Goal: Information Seeking & Learning: Learn about a topic

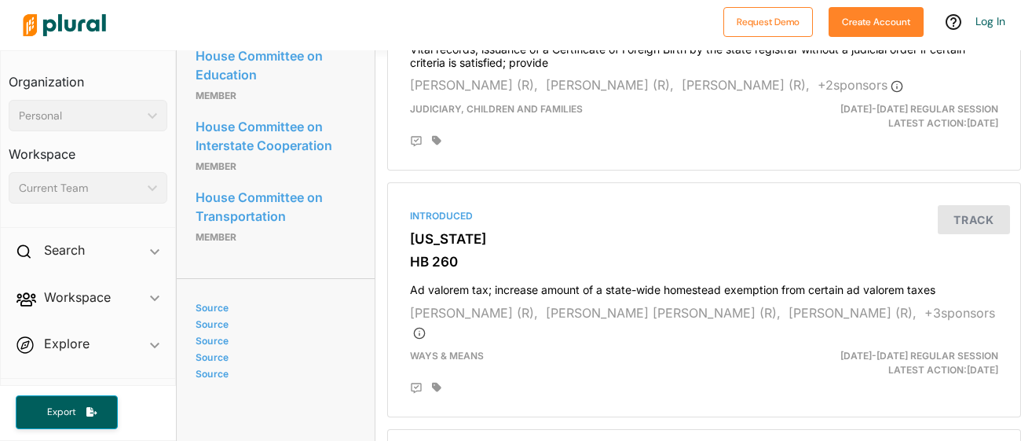
scroll to position [889, 0]
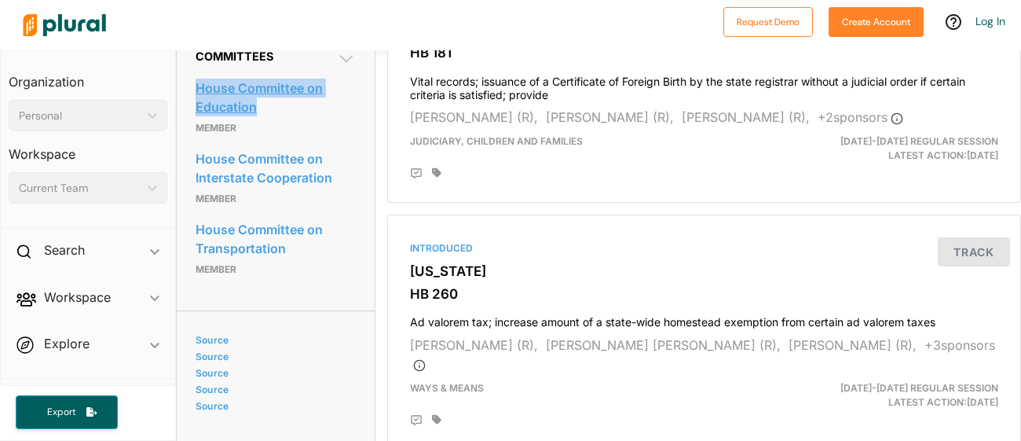
drag, startPoint x: 190, startPoint y: 111, endPoint x: 268, endPoint y: 133, distance: 80.8
click at [268, 133] on div "Committees House Committee on Education Member House Committee on Interstate Co…" at bounding box center [276, 170] width 198 height 280
copy link "House Committee on Education"
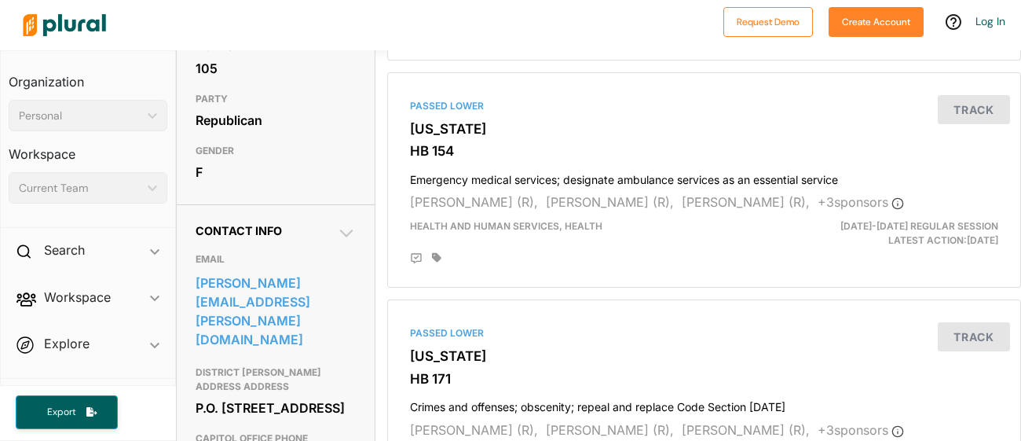
scroll to position [0, 0]
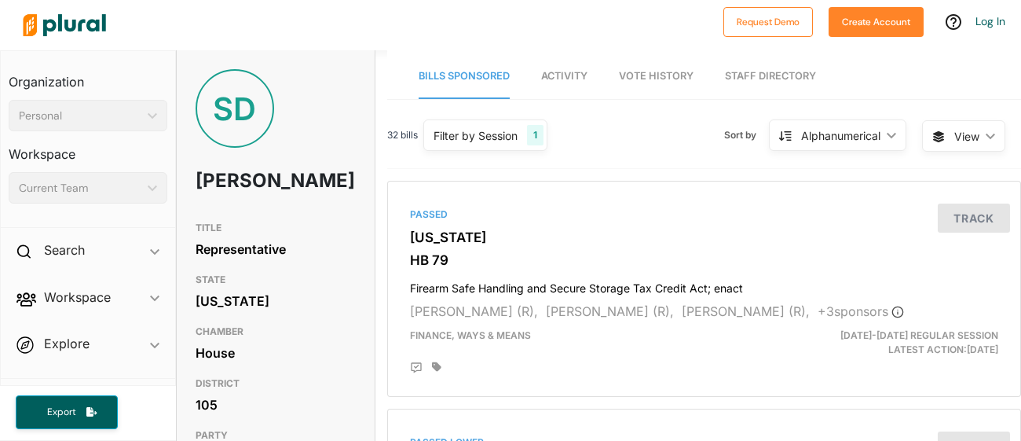
click at [610, 71] on nav "Bills Sponsored Activity Vote History Staff Directory" at bounding box center [704, 74] width 634 height 49
click at [616, 72] on nav "Bills Sponsored Activity Vote History Staff Directory" at bounding box center [704, 74] width 634 height 49
click at [645, 79] on span "Vote History" at bounding box center [656, 76] width 75 height 12
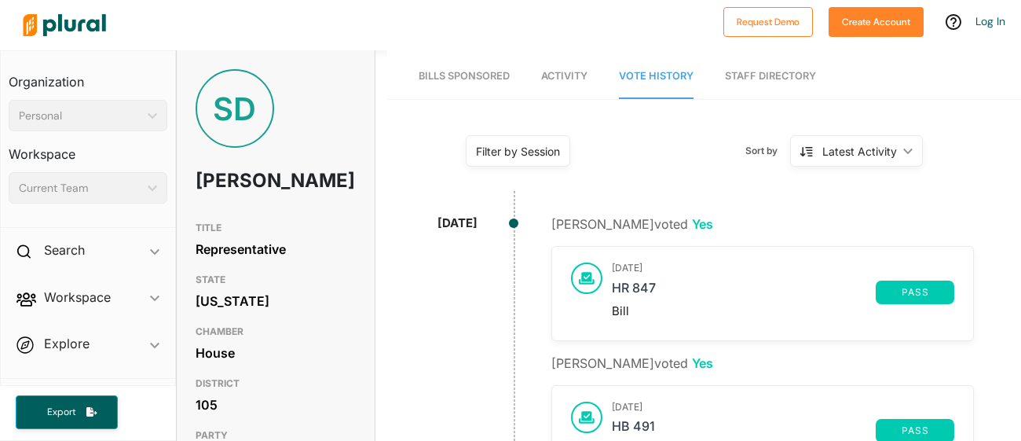
click at [783, 90] on link "Staff Directory" at bounding box center [770, 76] width 91 height 45
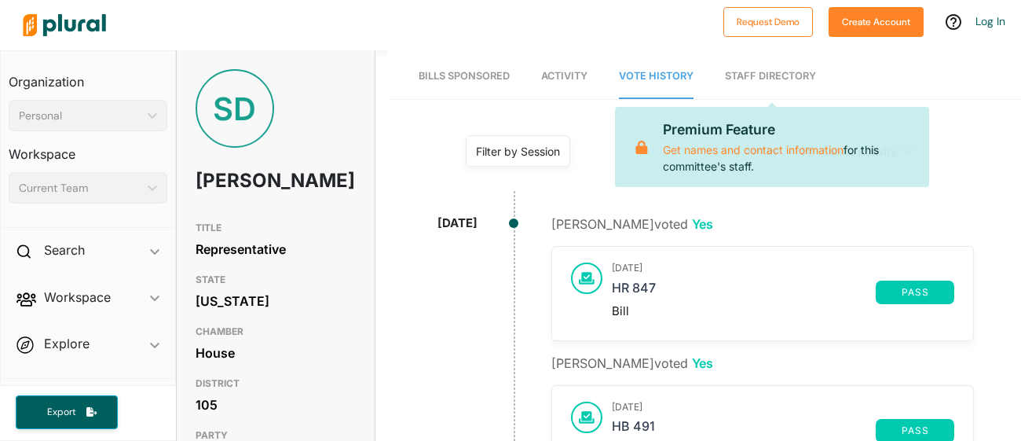
click at [770, 78] on link "Staff Directory" at bounding box center [770, 76] width 91 height 45
click at [555, 60] on link "Activity" at bounding box center [564, 76] width 46 height 45
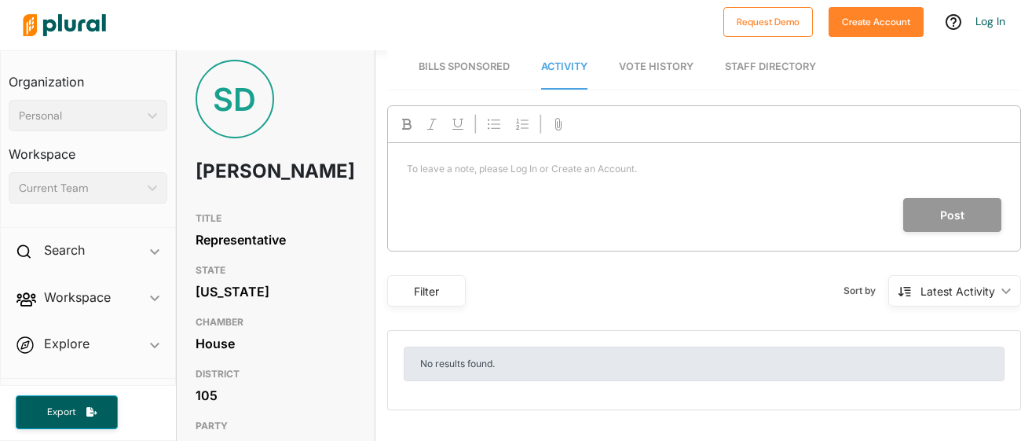
scroll to position [10, 0]
click at [660, 54] on link "Vote History" at bounding box center [656, 66] width 75 height 45
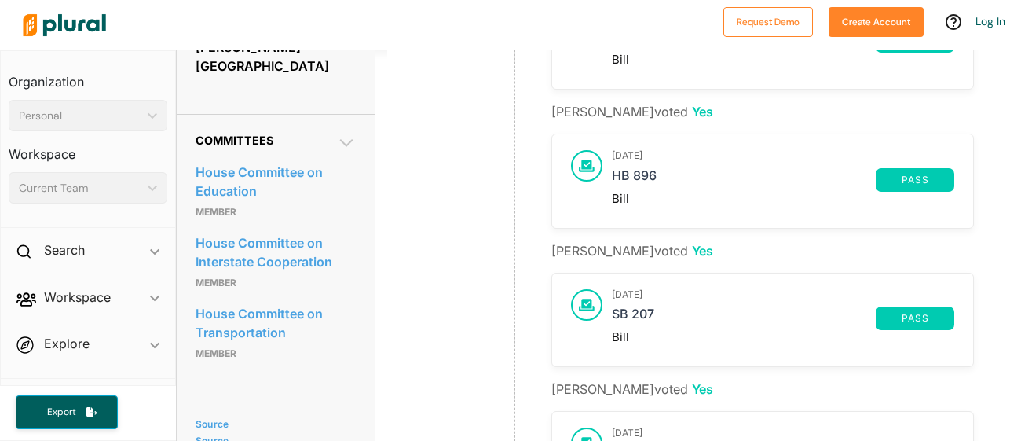
scroll to position [777, 0]
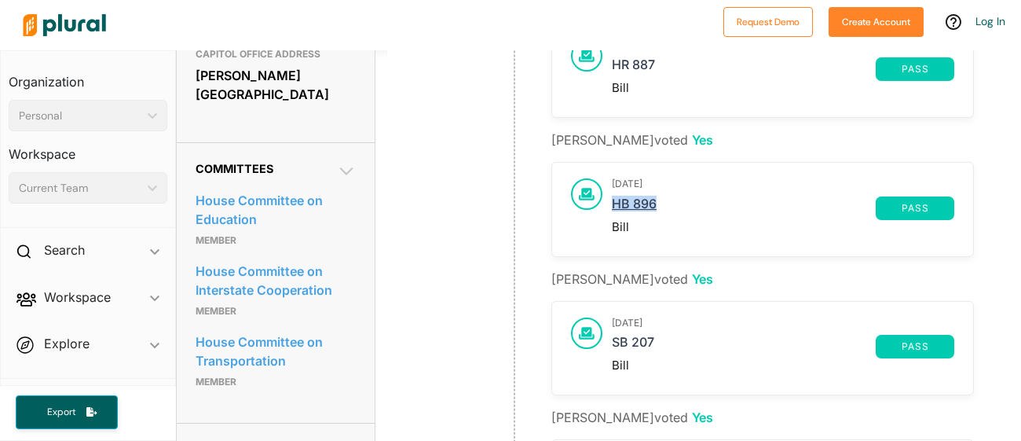
drag, startPoint x: 607, startPoint y: 199, endPoint x: 674, endPoint y: 206, distance: 67.0
click at [674, 206] on div "[DATE] HB 896 pass Bill" at bounding box center [762, 209] width 421 height 93
copy link "HB 896"
click at [674, 206] on link "HB 896" at bounding box center [744, 208] width 264 height 24
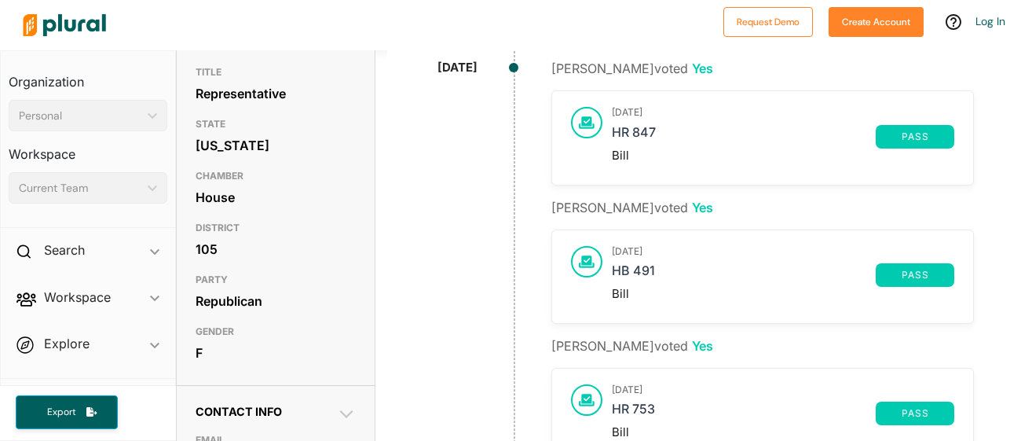
scroll to position [159, 0]
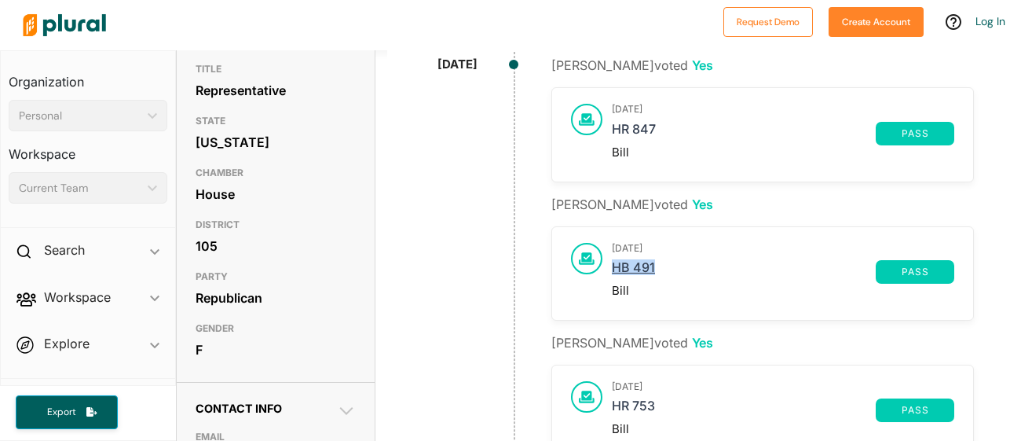
drag, startPoint x: 609, startPoint y: 265, endPoint x: 691, endPoint y: 268, distance: 82.5
click at [691, 268] on div "[DATE] HB 491 pass Bill" at bounding box center [762, 273] width 421 height 93
copy link "HB 491"
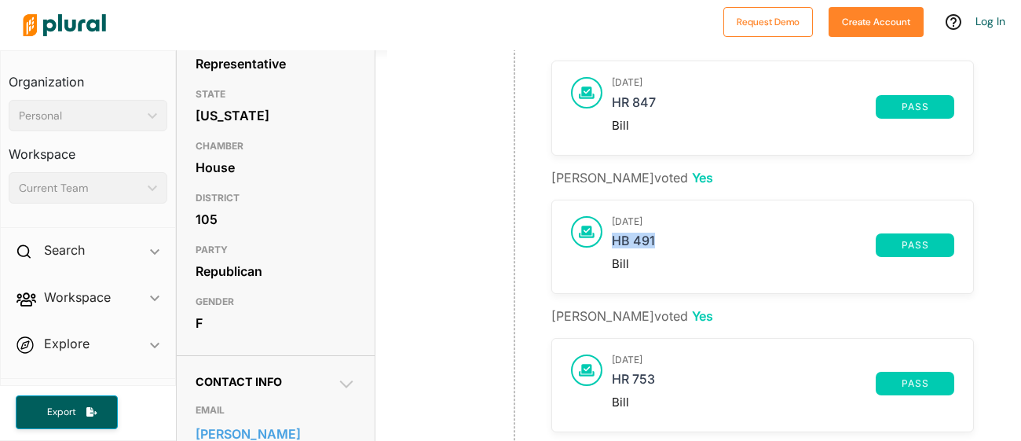
scroll to position [187, 0]
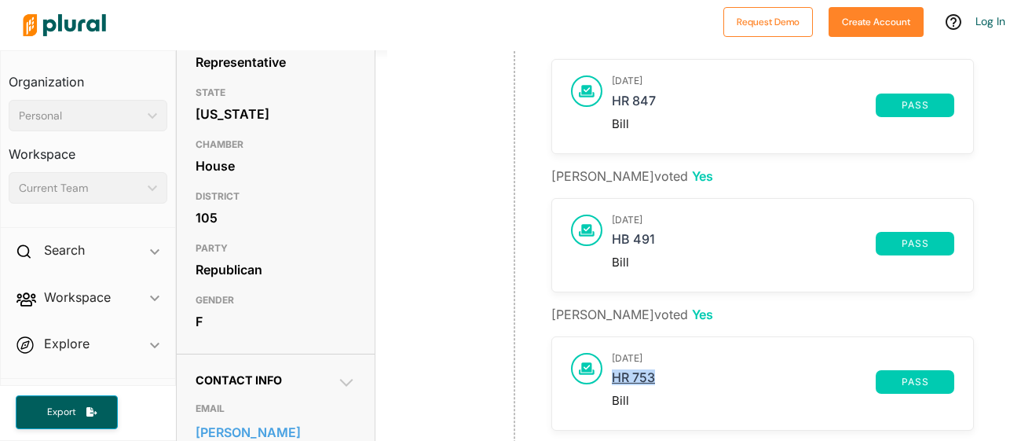
drag, startPoint x: 608, startPoint y: 371, endPoint x: 668, endPoint y: 382, distance: 61.6
click at [668, 382] on div "[DATE] HR 753 pass Bill" at bounding box center [762, 383] width 421 height 93
copy link "HR 753"
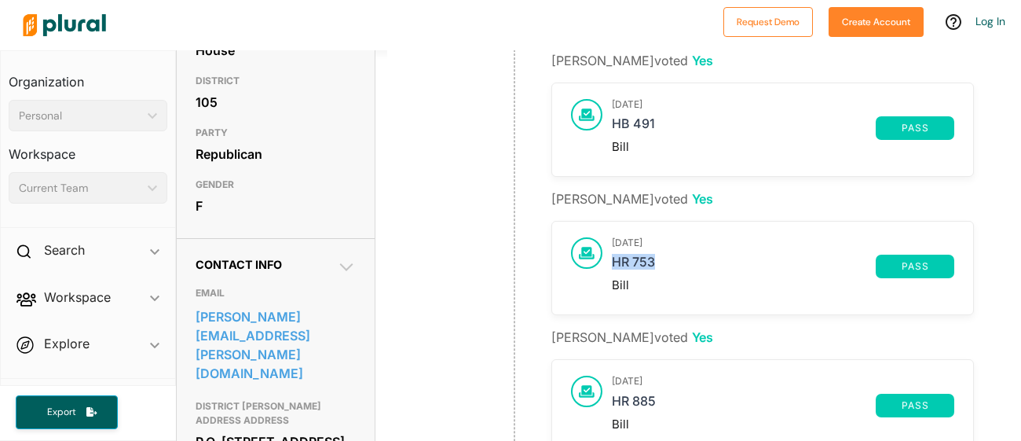
scroll to position [0, 0]
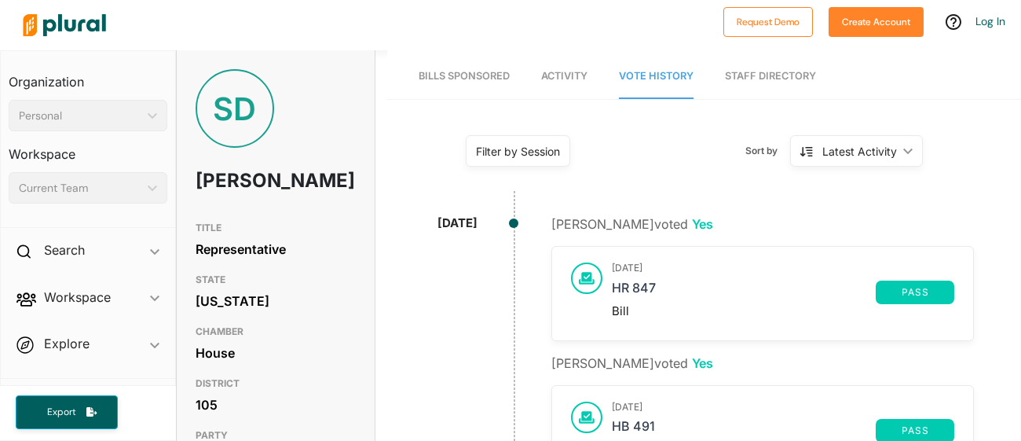
click at [82, 106] on div "Personal ic_keyboard_arrow_down" at bounding box center [88, 115] width 159 height 31
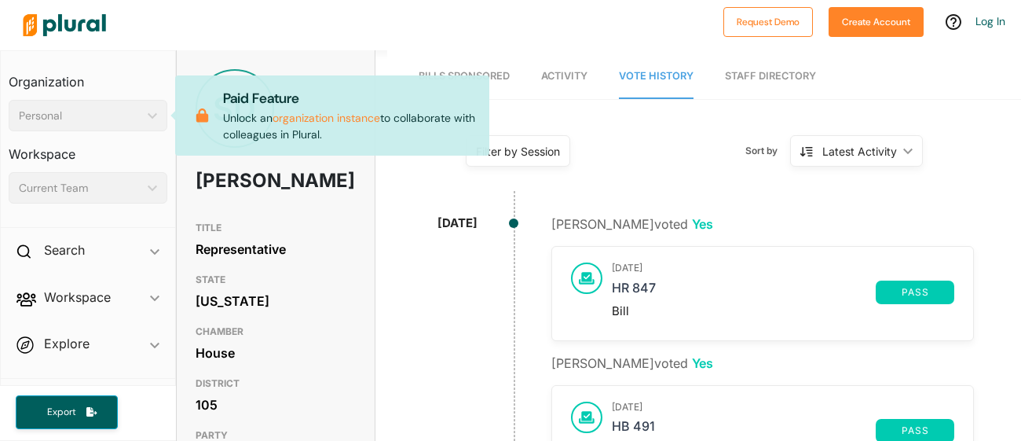
click at [137, 120] on div "Personal" at bounding box center [80, 116] width 122 height 16
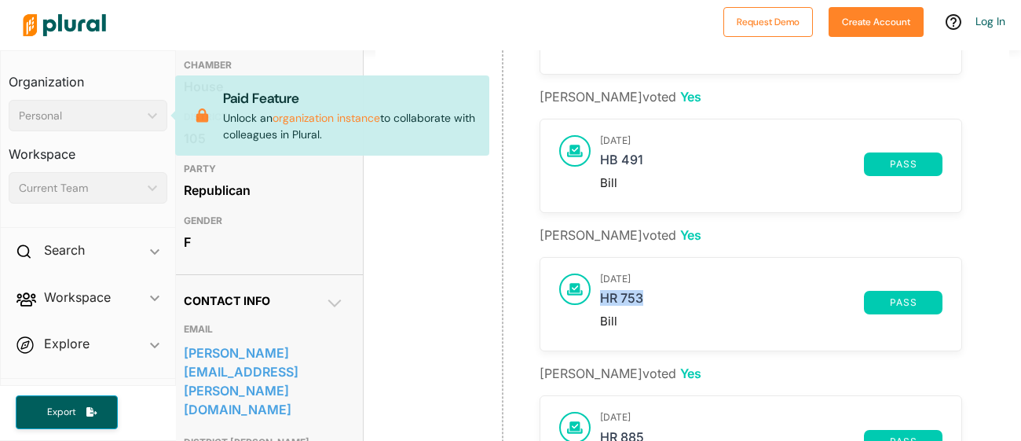
scroll to position [347, 12]
